Goal: Transaction & Acquisition: Purchase product/service

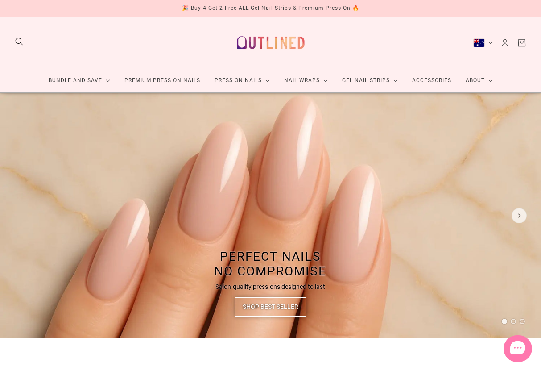
scroll to position [35, 0]
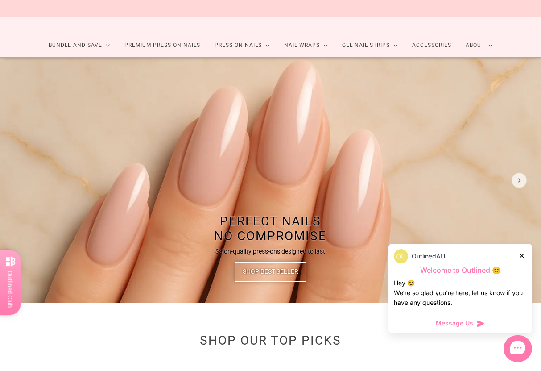
click at [150, 45] on link "Premium Press On Nails" at bounding box center [162, 45] width 90 height 24
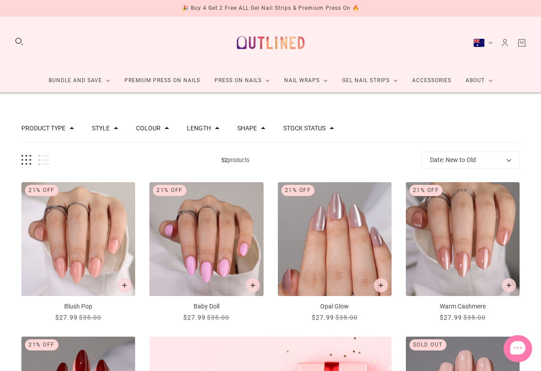
scroll to position [4, 0]
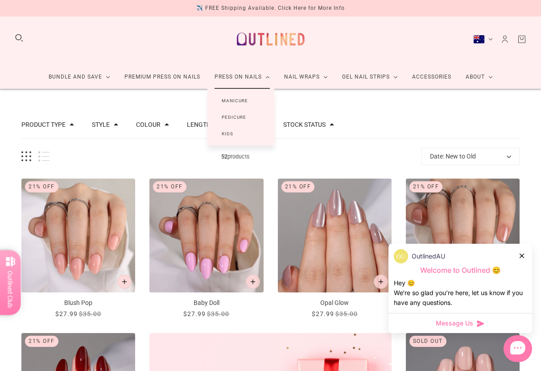
click at [229, 94] on link "Manicure" at bounding box center [234, 100] width 55 height 16
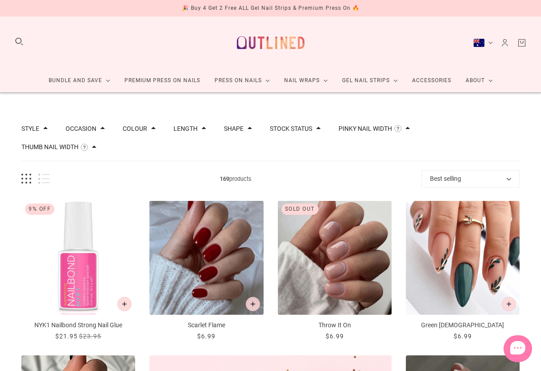
scroll to position [4, 0]
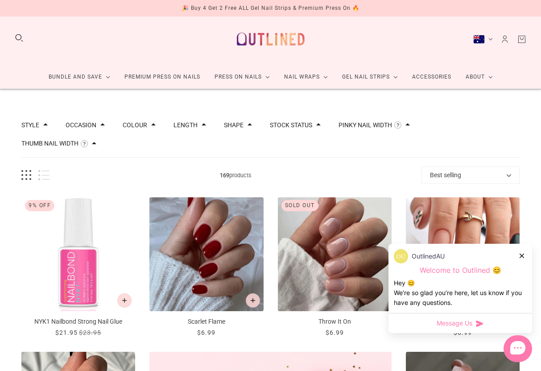
click at [58, 143] on button "Thumb Nail Width" at bounding box center [49, 143] width 57 height 6
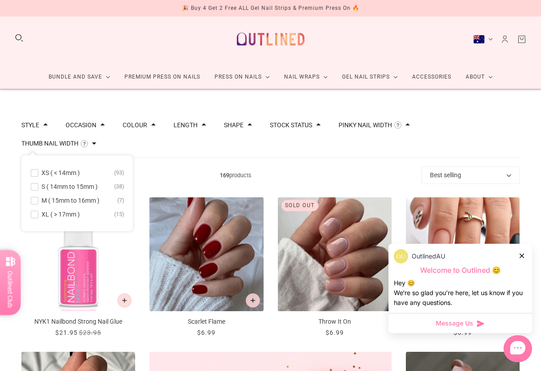
click at [37, 215] on span at bounding box center [34, 214] width 7 height 7
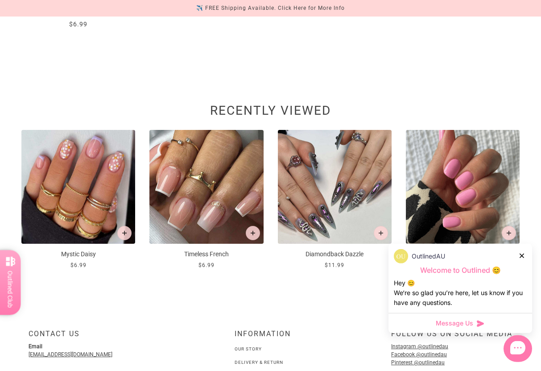
scroll to position [966, 0]
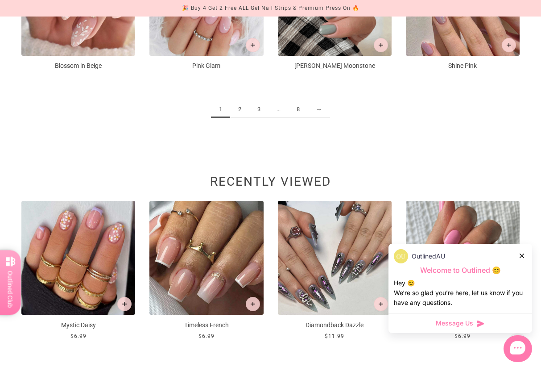
scroll to position [3, 0]
